Goal: Information Seeking & Learning: Find specific fact

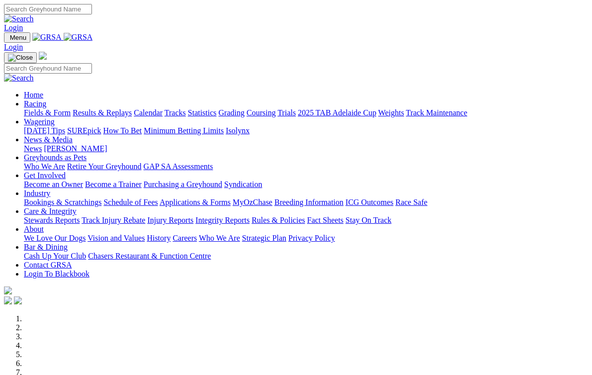
scroll to position [2, 0]
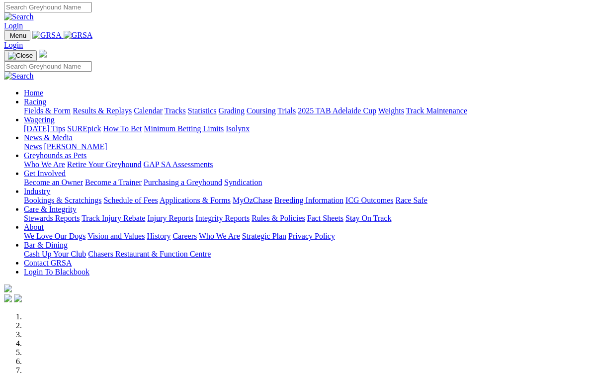
click at [46, 97] on link "Racing" at bounding box center [35, 101] width 22 height 8
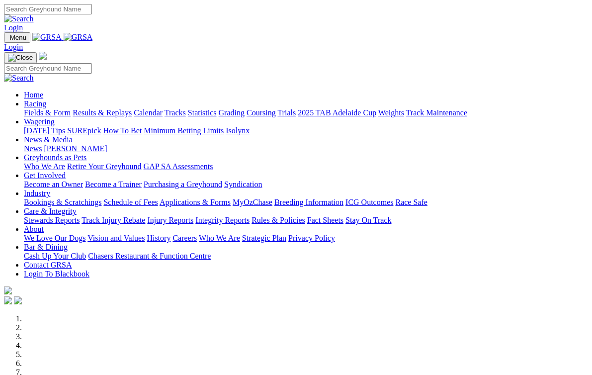
click at [46, 99] on link "Racing" at bounding box center [35, 103] width 22 height 8
click at [55, 117] on link "Wagering" at bounding box center [39, 121] width 31 height 8
click at [46, 99] on link "Racing" at bounding box center [35, 103] width 22 height 8
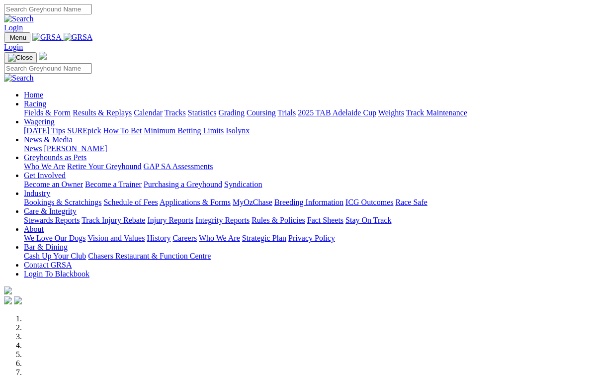
click at [130, 108] on link "Results & Replays" at bounding box center [102, 112] width 59 height 8
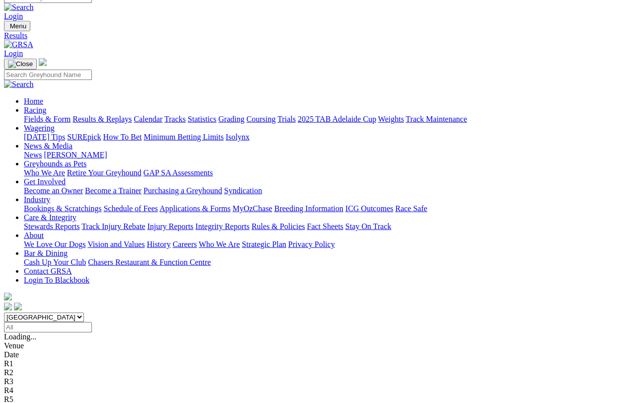
scroll to position [11, 0]
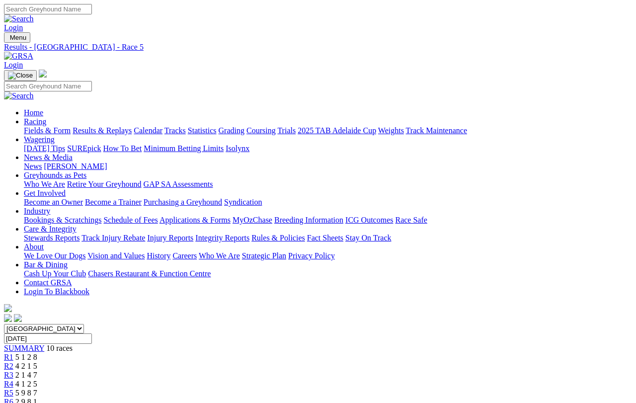
scroll to position [11, 0]
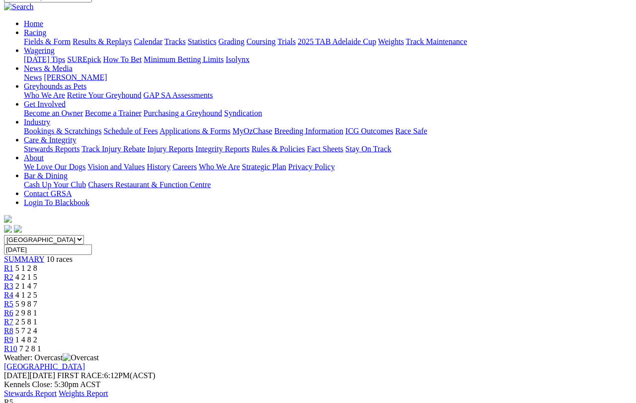
scroll to position [89, 0]
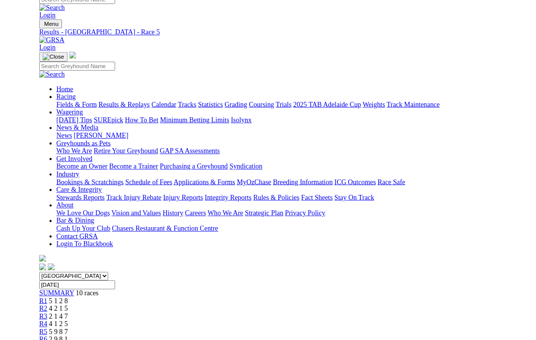
scroll to position [116, 0]
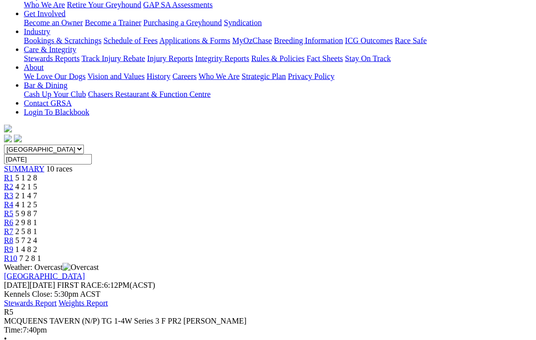
scroll to position [180, 0]
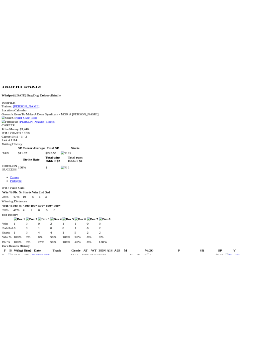
scroll to position [817, 0]
